Goal: Information Seeking & Learning: Learn about a topic

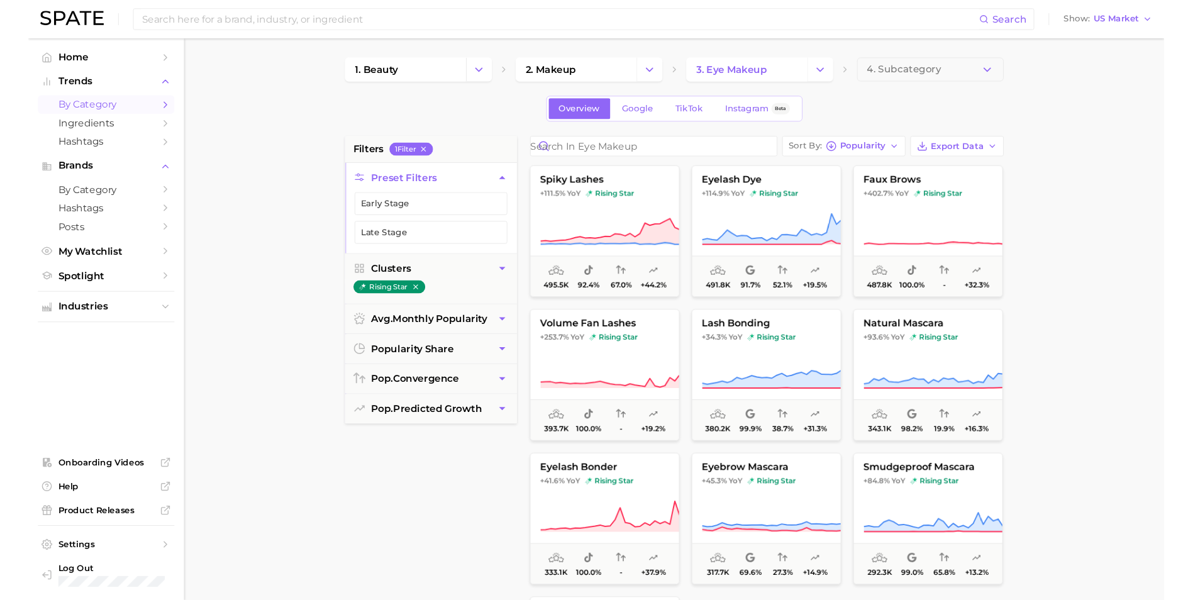
scroll to position [364, 0]
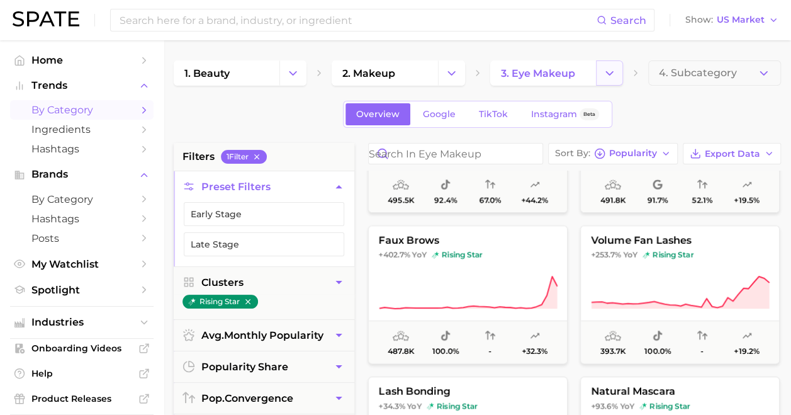
click at [619, 72] on button "Change Category" at bounding box center [609, 72] width 27 height 25
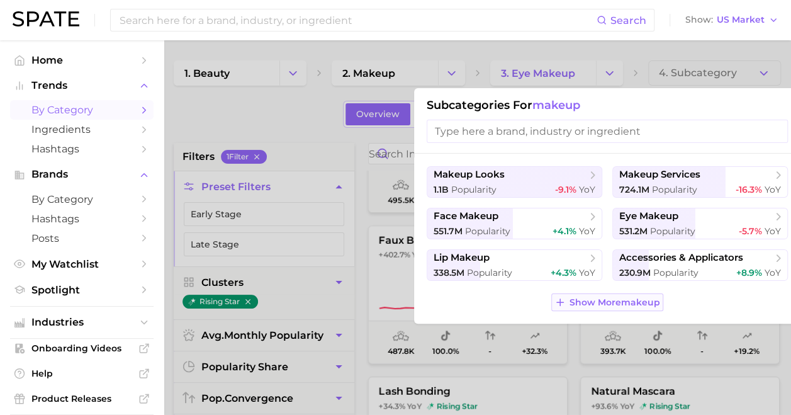
click at [637, 303] on span "Show More makeup" at bounding box center [614, 302] width 91 height 11
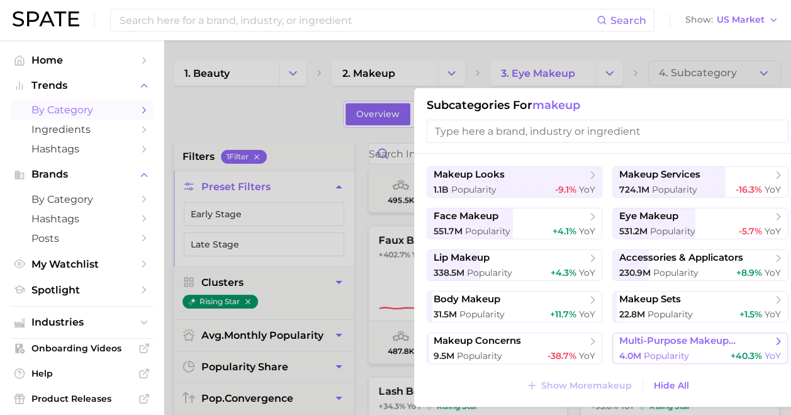
click at [676, 341] on span "multi-purpose makeup products" at bounding box center [695, 341] width 153 height 12
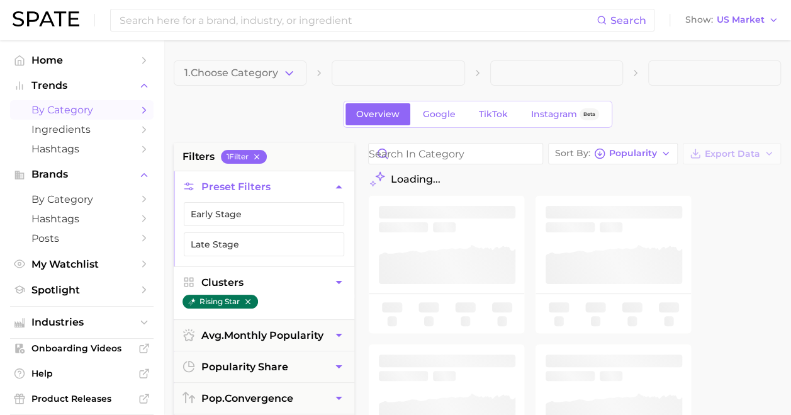
click at [251, 297] on icon "button" at bounding box center [247, 301] width 9 height 9
